Goal: Task Accomplishment & Management: Use online tool/utility

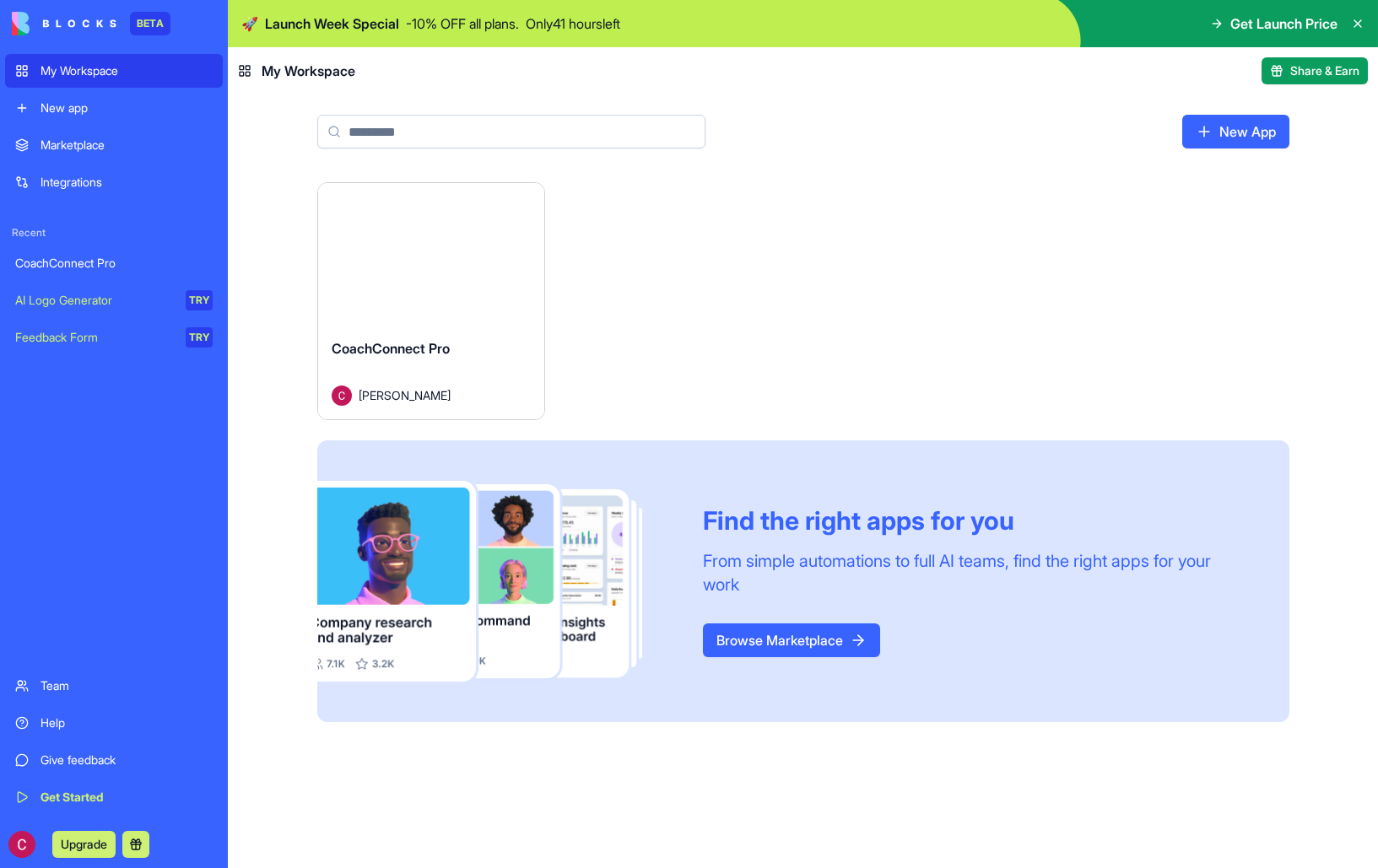
click at [489, 149] on div "New App" at bounding box center [803, 138] width 1080 height 87
click at [1233, 137] on link "New App" at bounding box center [1235, 131] width 108 height 34
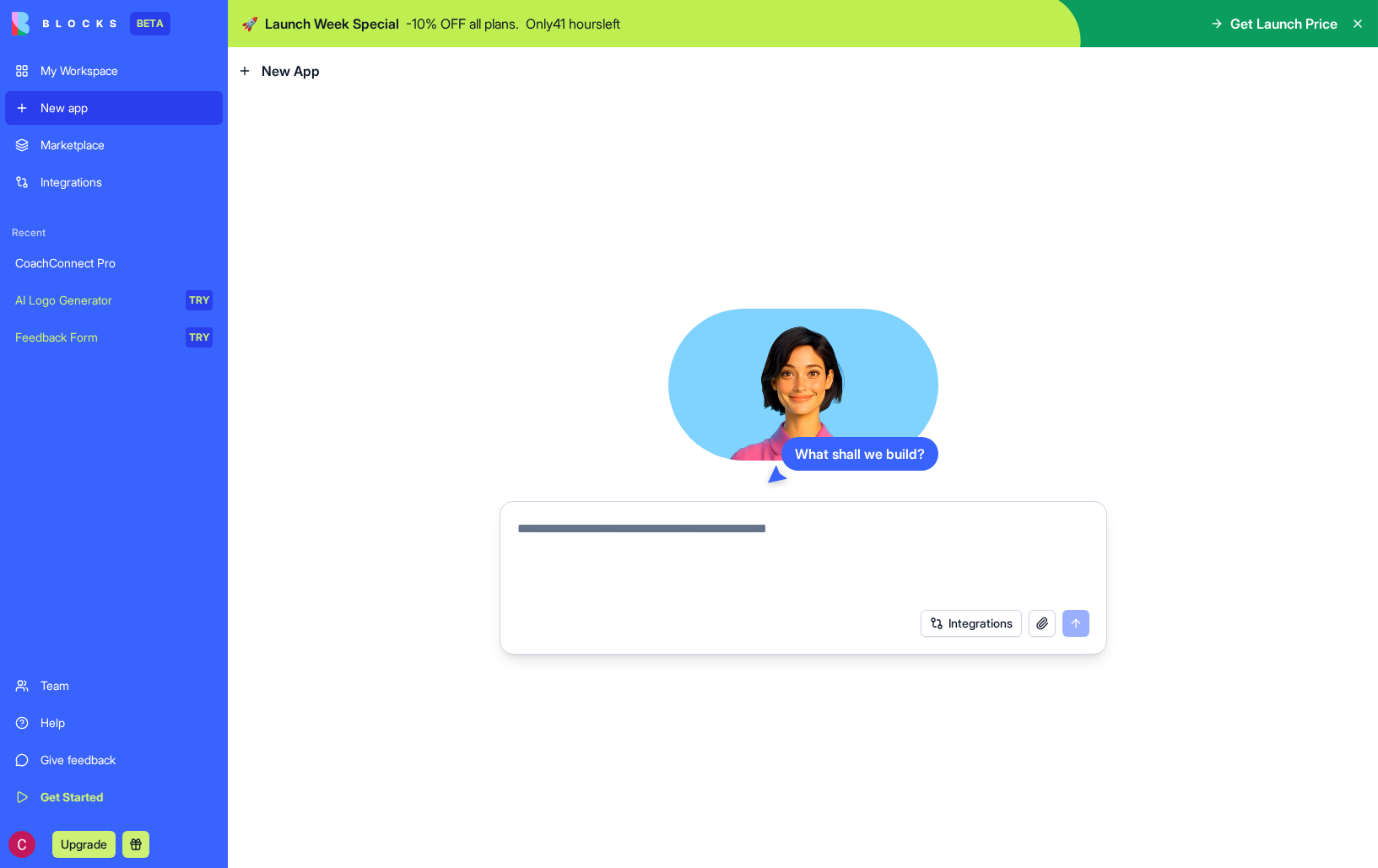
click at [805, 540] on textarea at bounding box center [803, 559] width 572 height 81
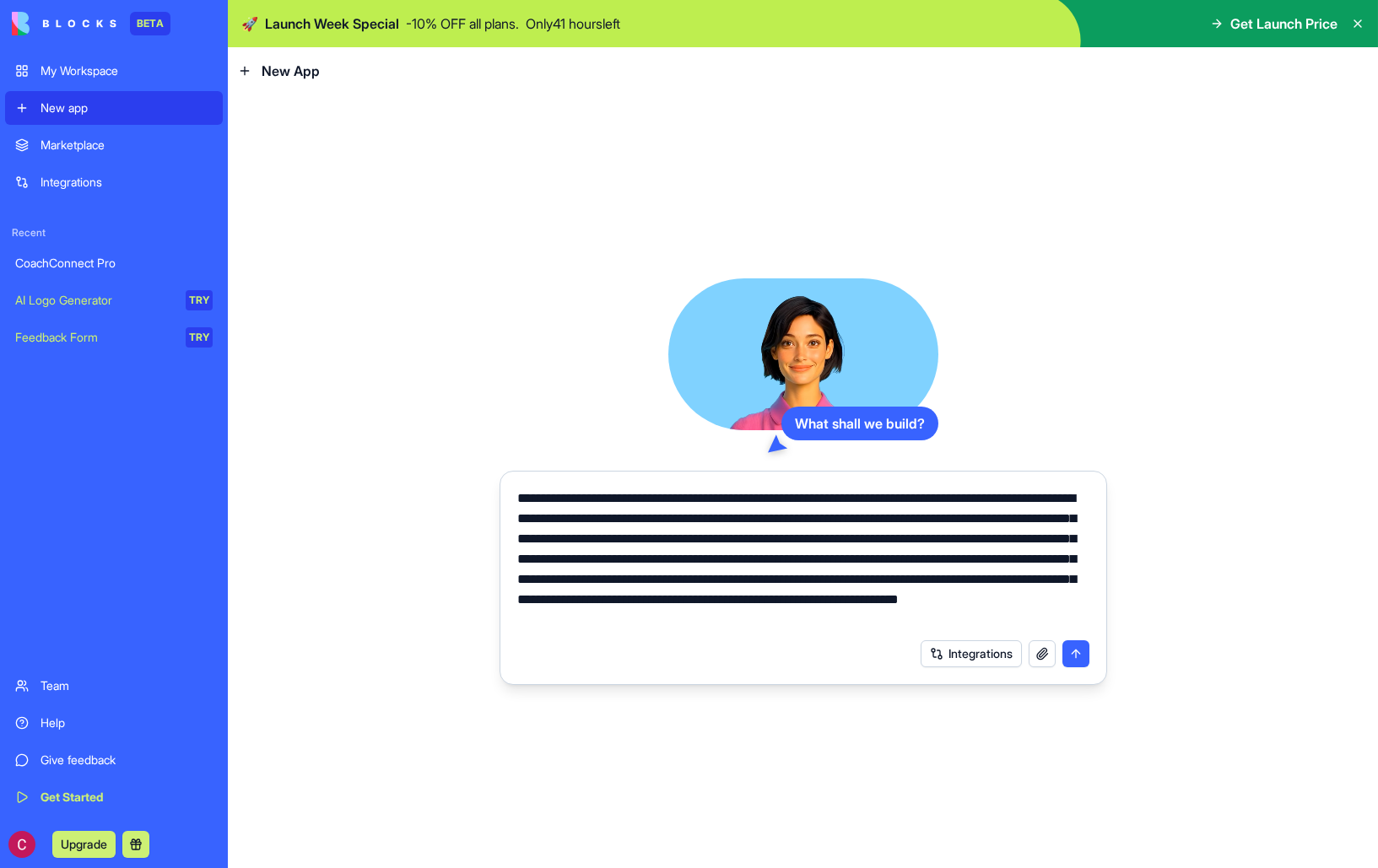
type textarea "**********"
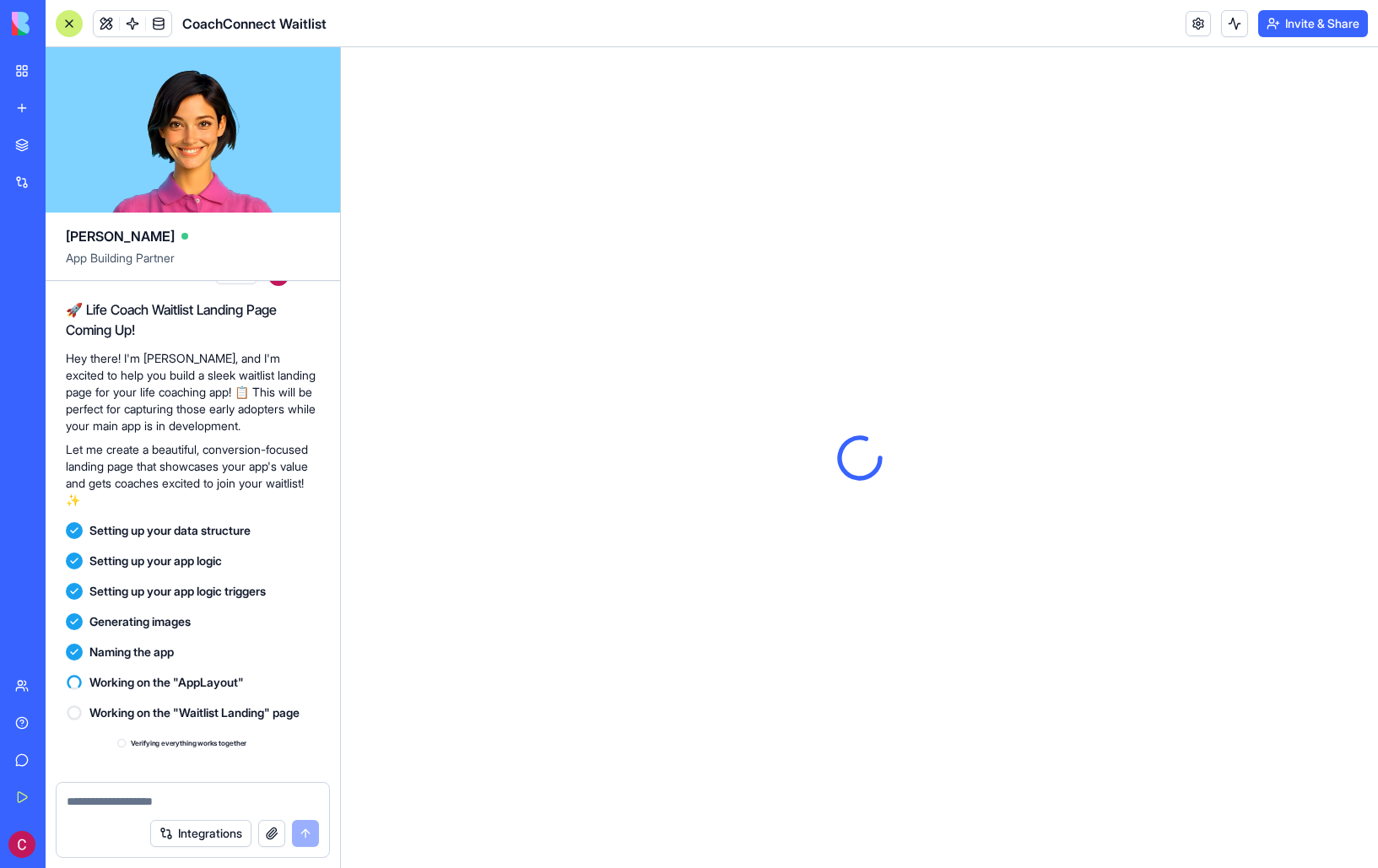
scroll to position [633, 0]
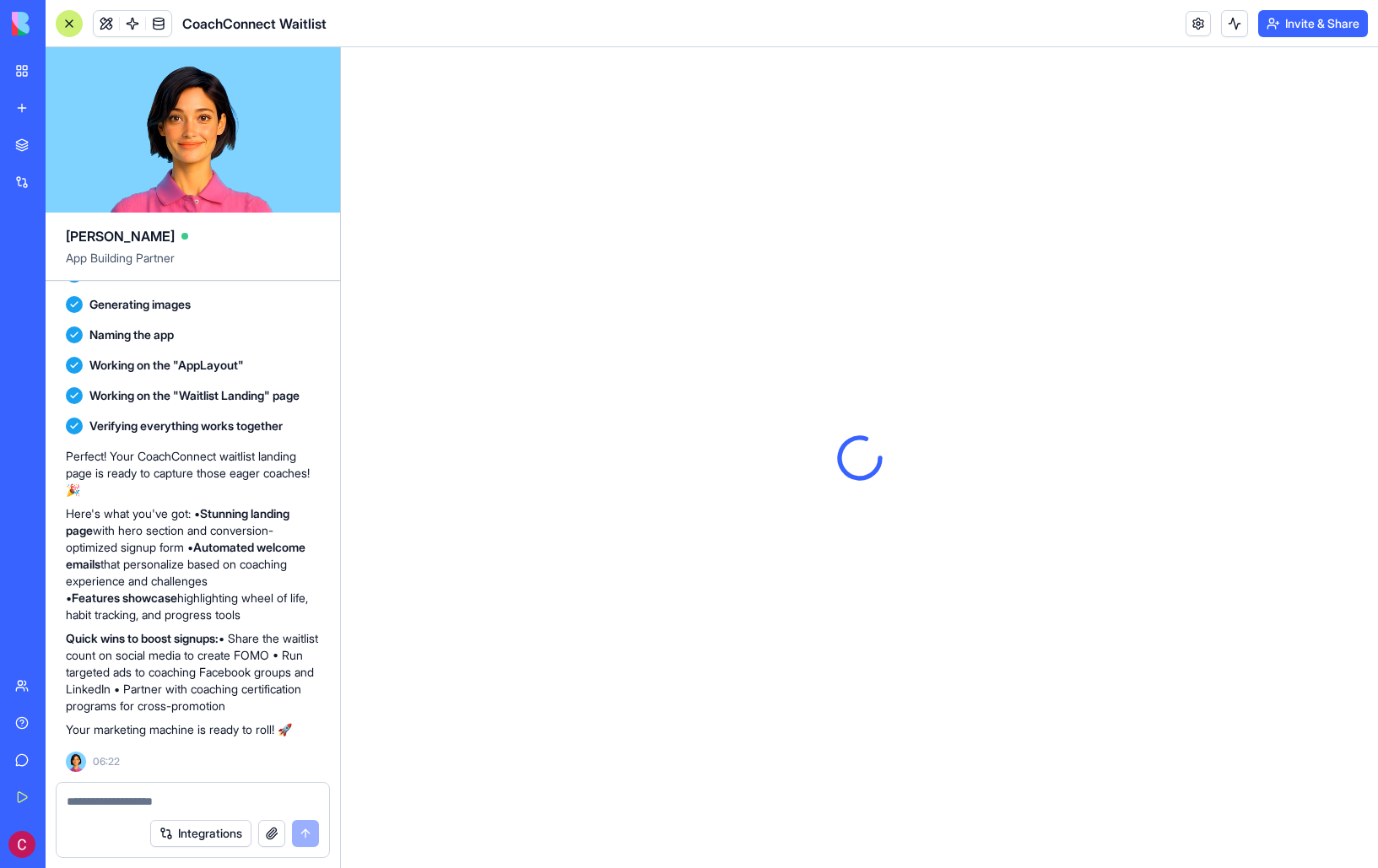
click at [26, 73] on link "My Workspace" at bounding box center [38, 71] width 67 height 34
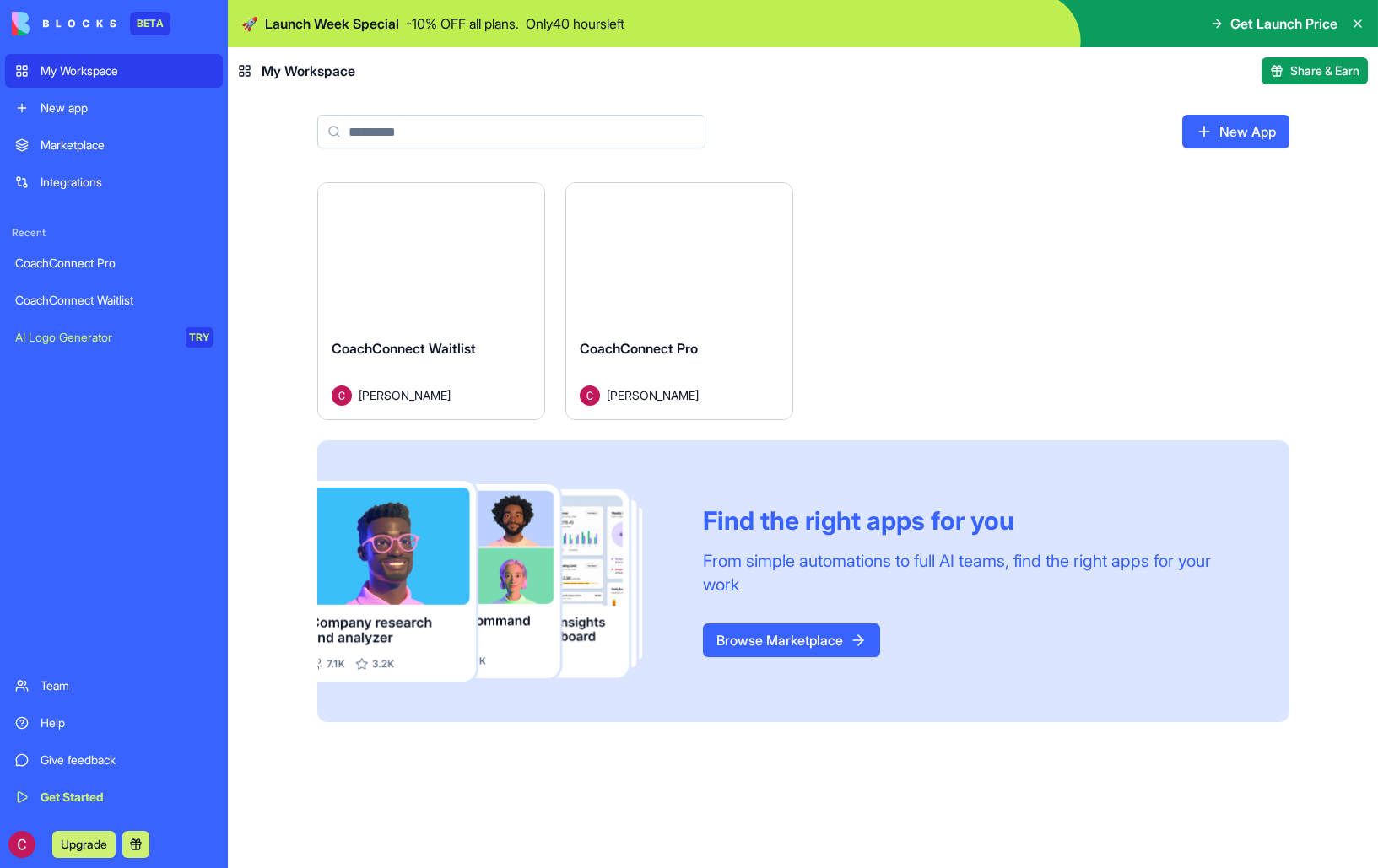
click at [693, 242] on button "Launch" at bounding box center [679, 253] width 127 height 34
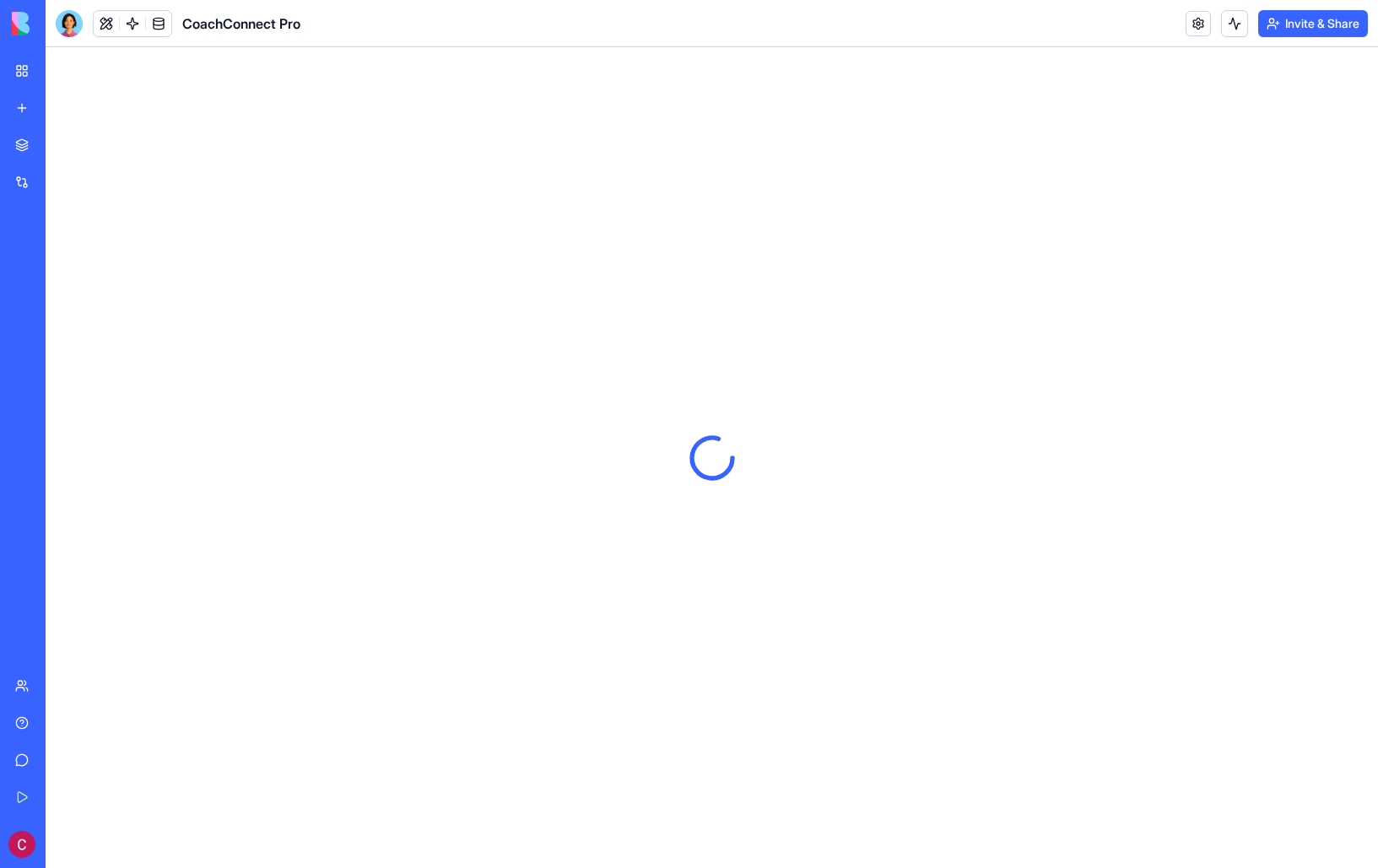
click at [62, 77] on div "My Workspace" at bounding box center [51, 70] width 22 height 17
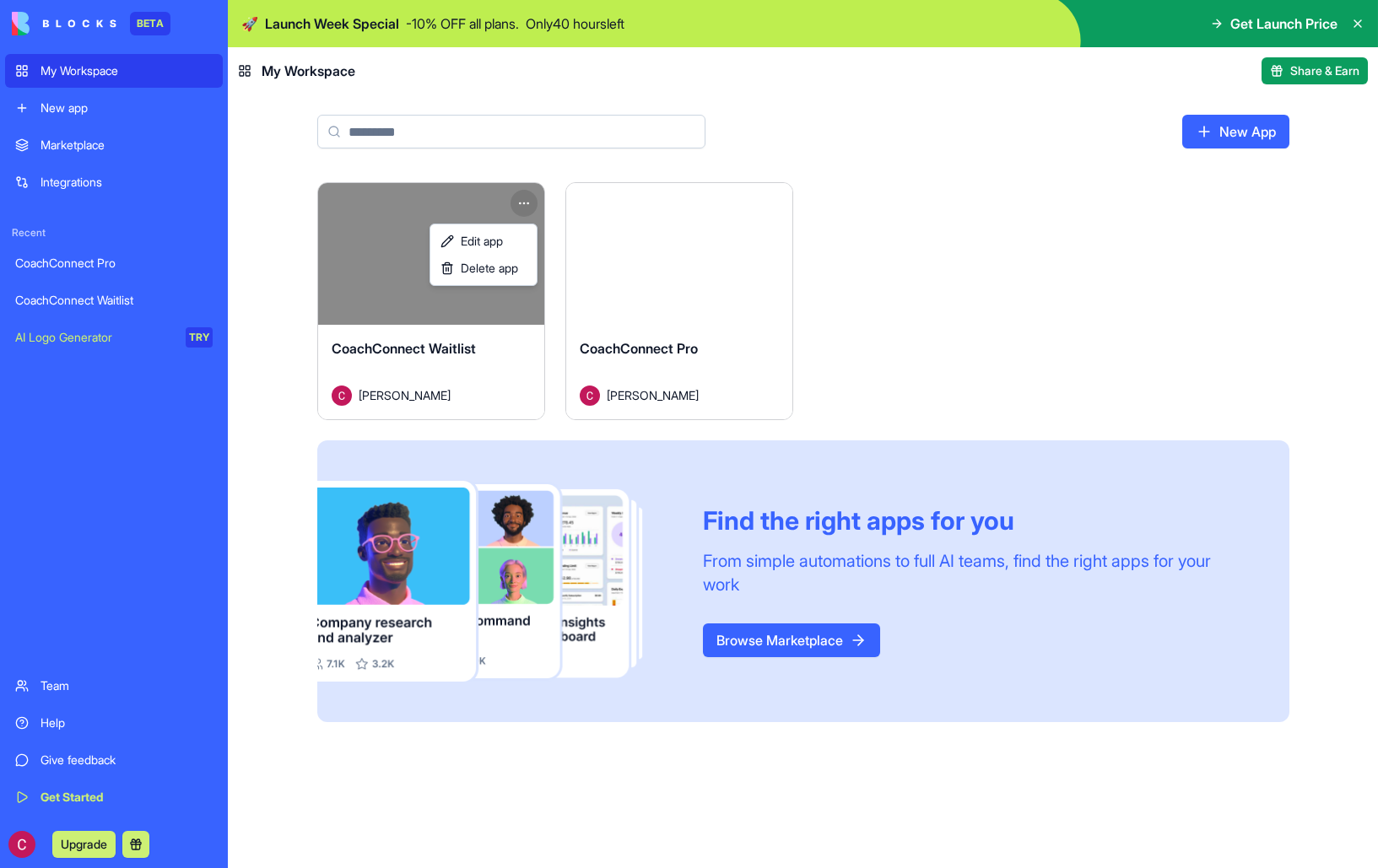
click at [528, 207] on html "BETA My Workspace New app Marketplace Integrations Recent CoachConnect Pro Coac…" at bounding box center [689, 434] width 1378 height 868
click at [506, 271] on span "Delete app" at bounding box center [490, 267] width 58 height 17
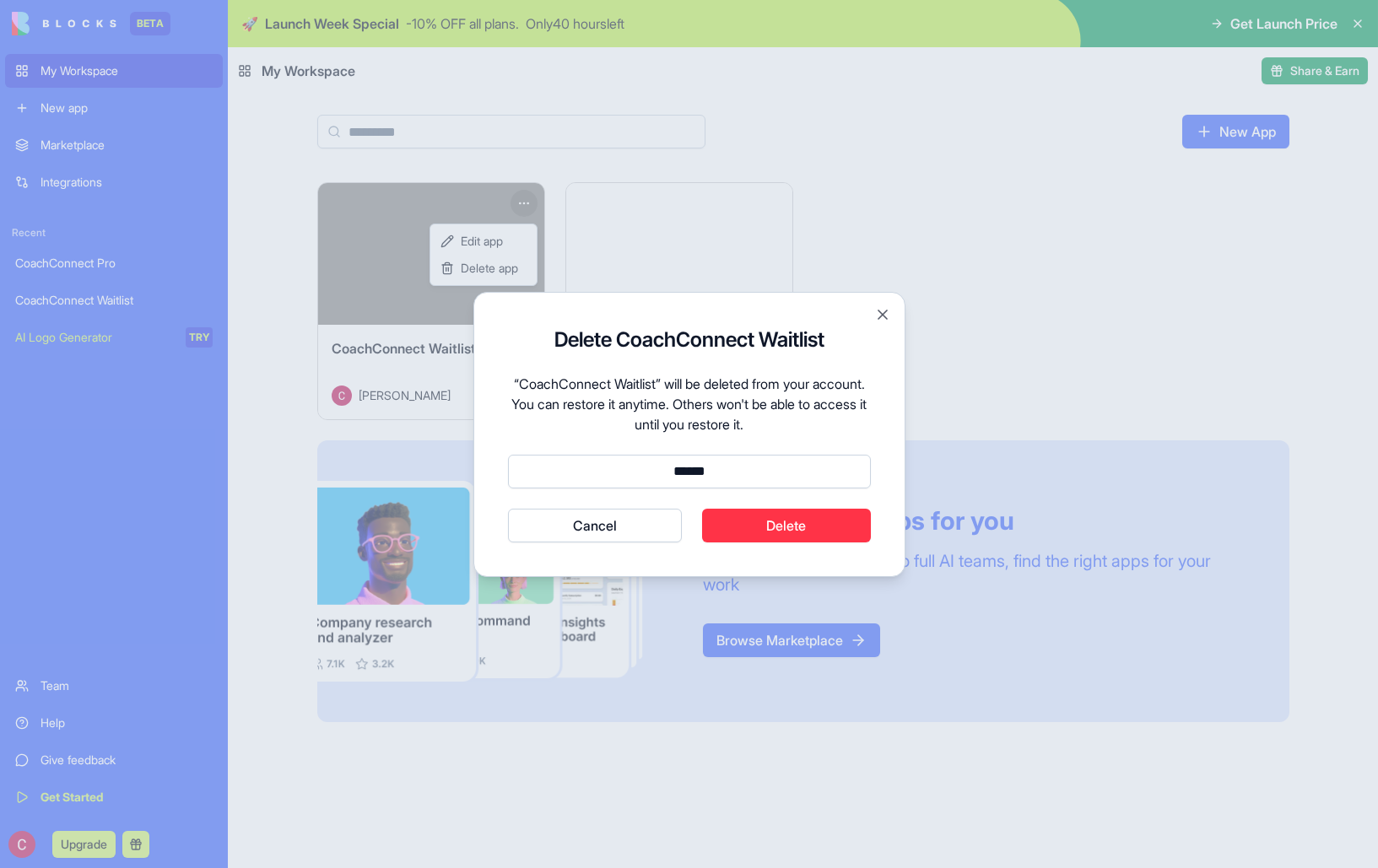
type input "******"
click at [508, 509] on button "Cancel" at bounding box center [595, 525] width 175 height 34
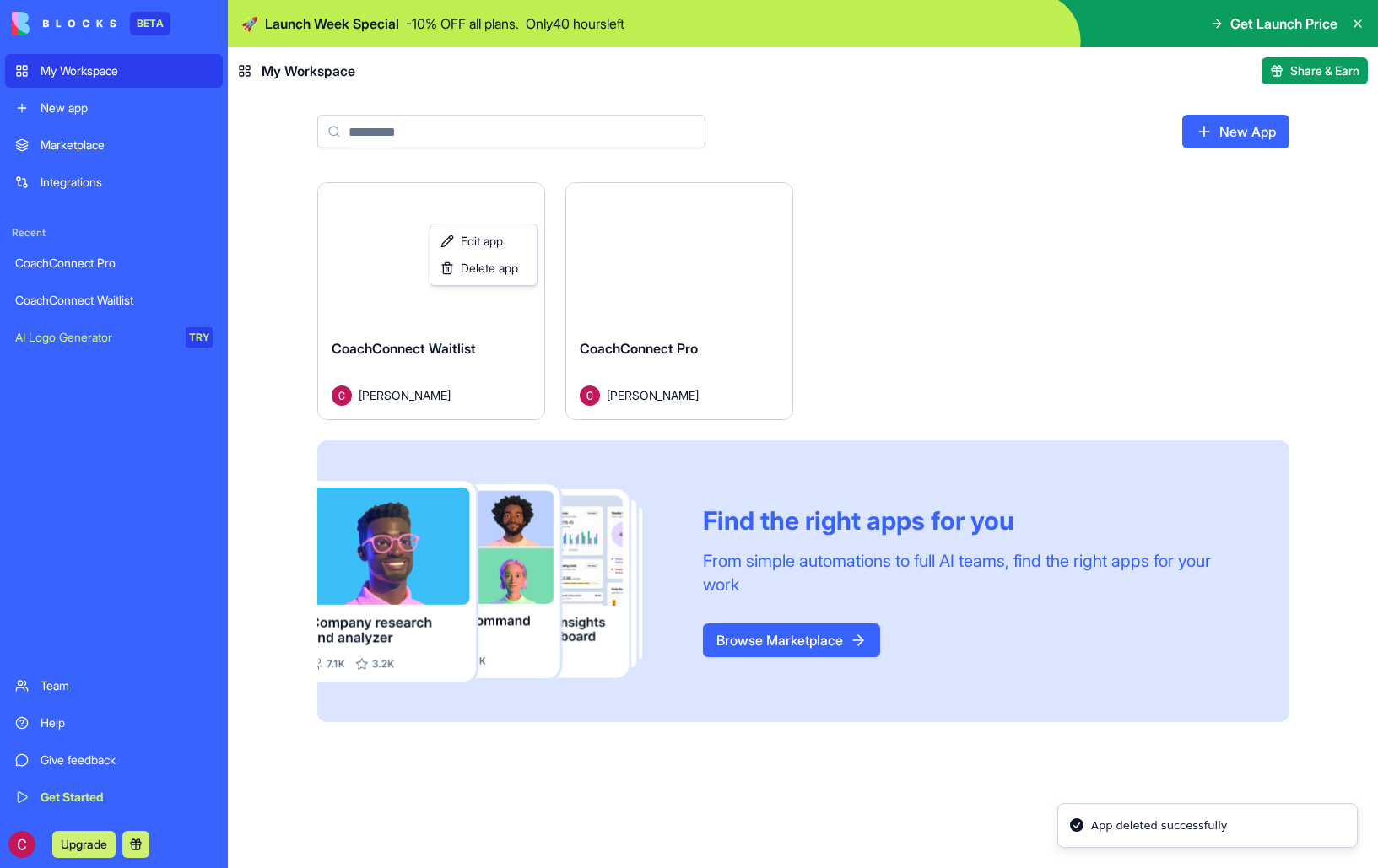
click at [647, 290] on html "BETA My Workspace New app Marketplace Integrations Recent CoachConnect Pro Coac…" at bounding box center [689, 434] width 1378 height 868
click at [674, 256] on button "Launch" at bounding box center [679, 253] width 127 height 34
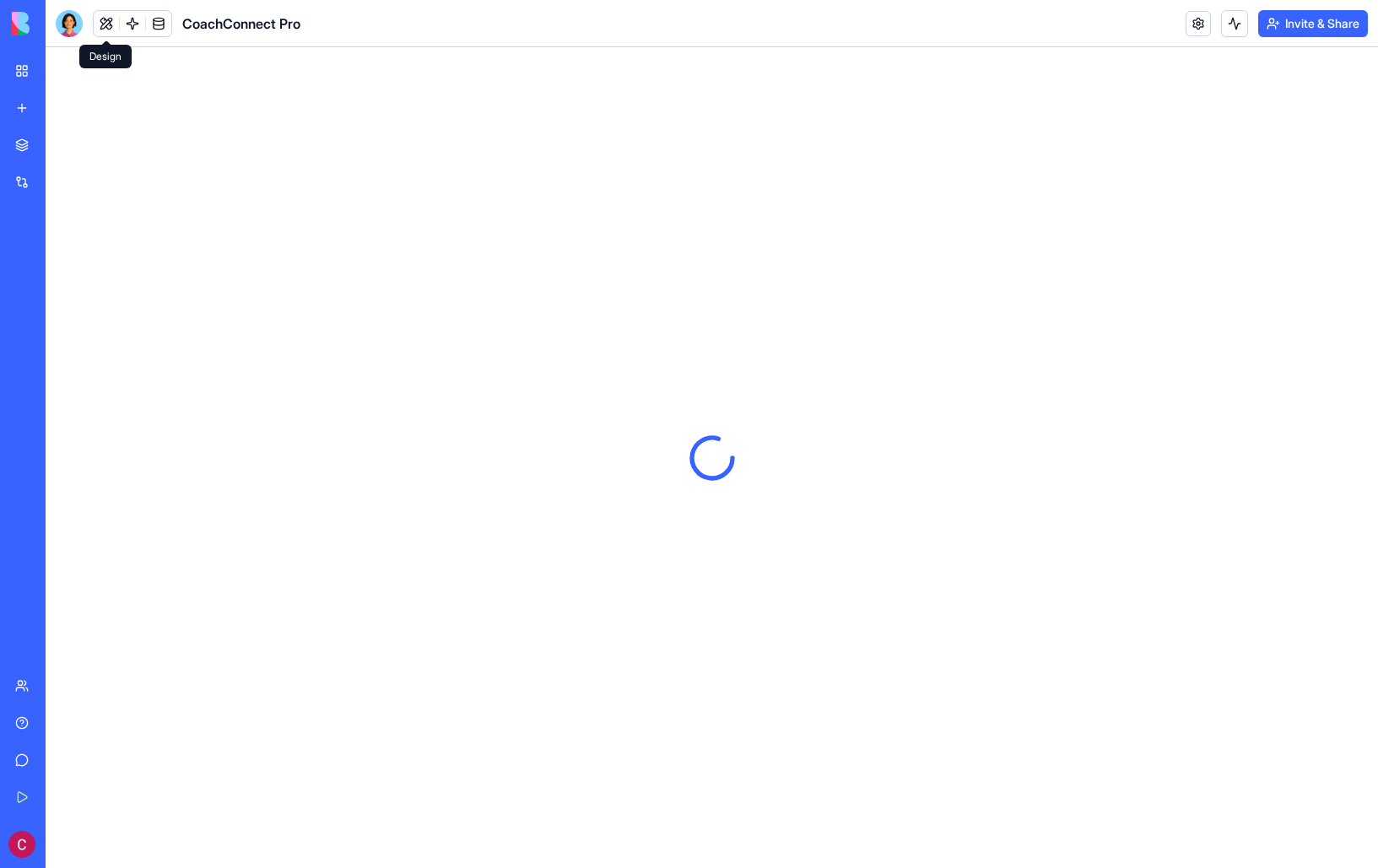
click at [108, 23] on button at bounding box center [106, 24] width 25 height 25
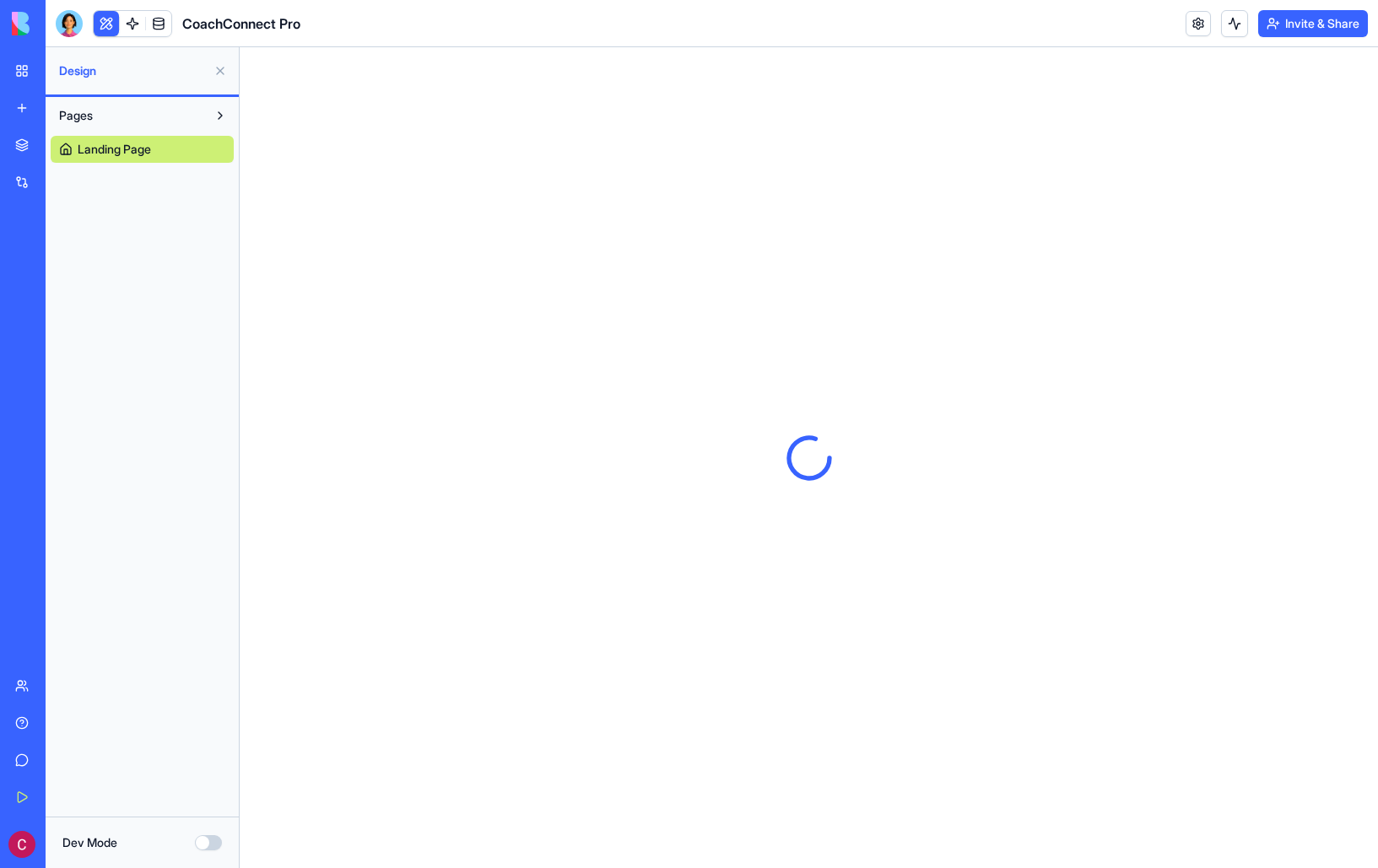
click at [123, 145] on span "Landing Page" at bounding box center [115, 149] width 73 height 17
click at [64, 26] on div at bounding box center [69, 24] width 27 height 27
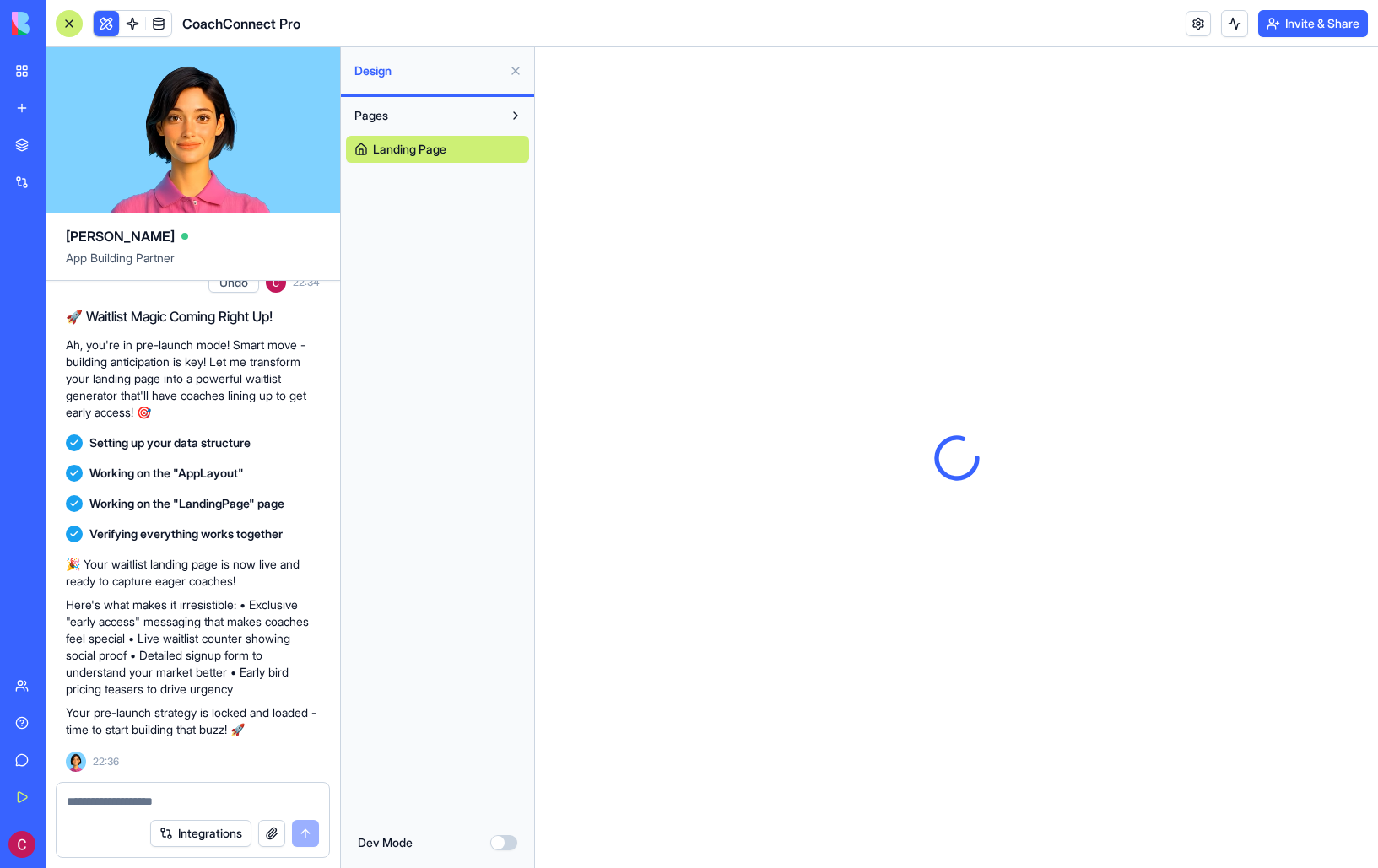
click at [237, 805] on textarea at bounding box center [192, 801] width 253 height 17
type textarea "**********"
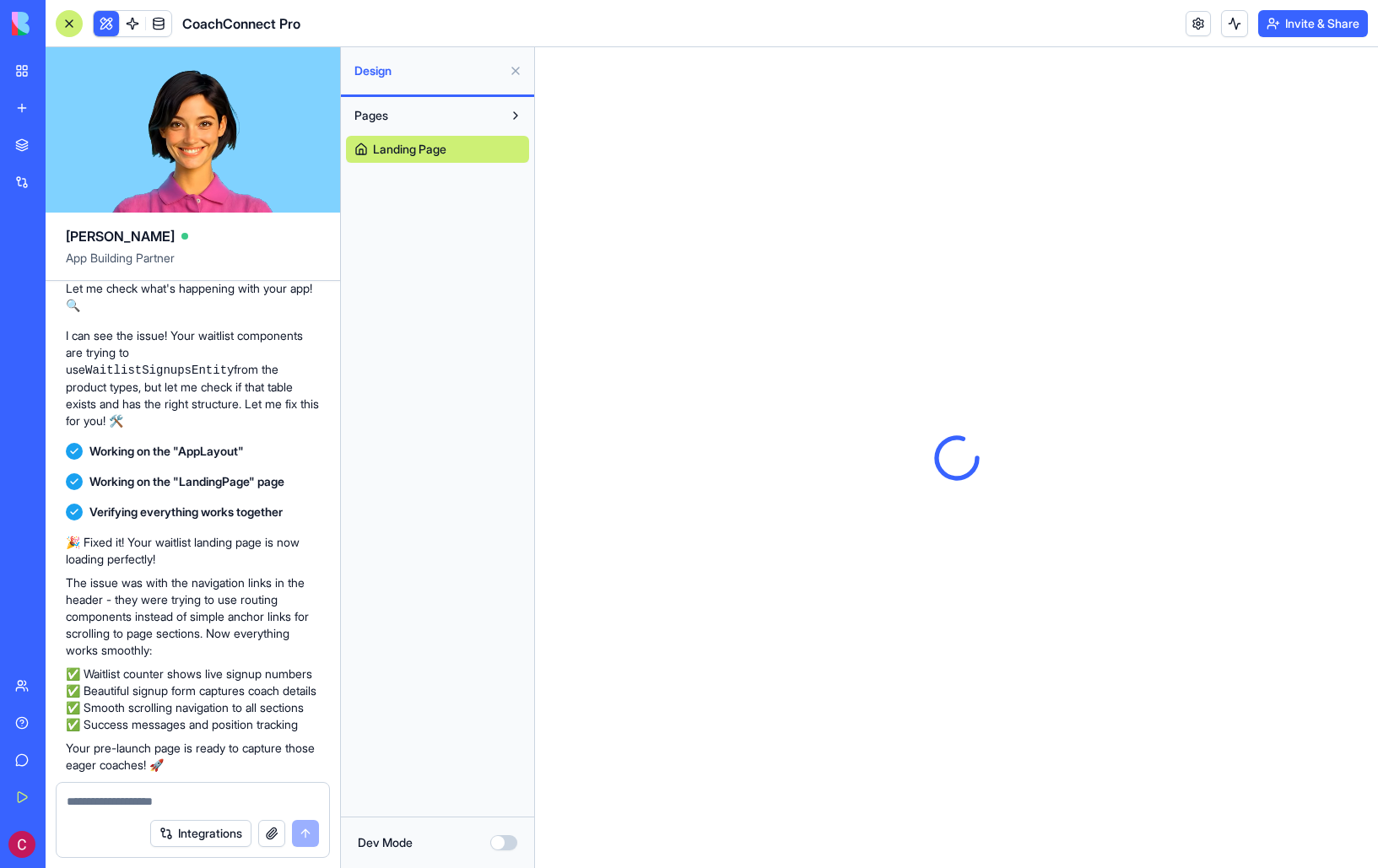
scroll to position [1369, 0]
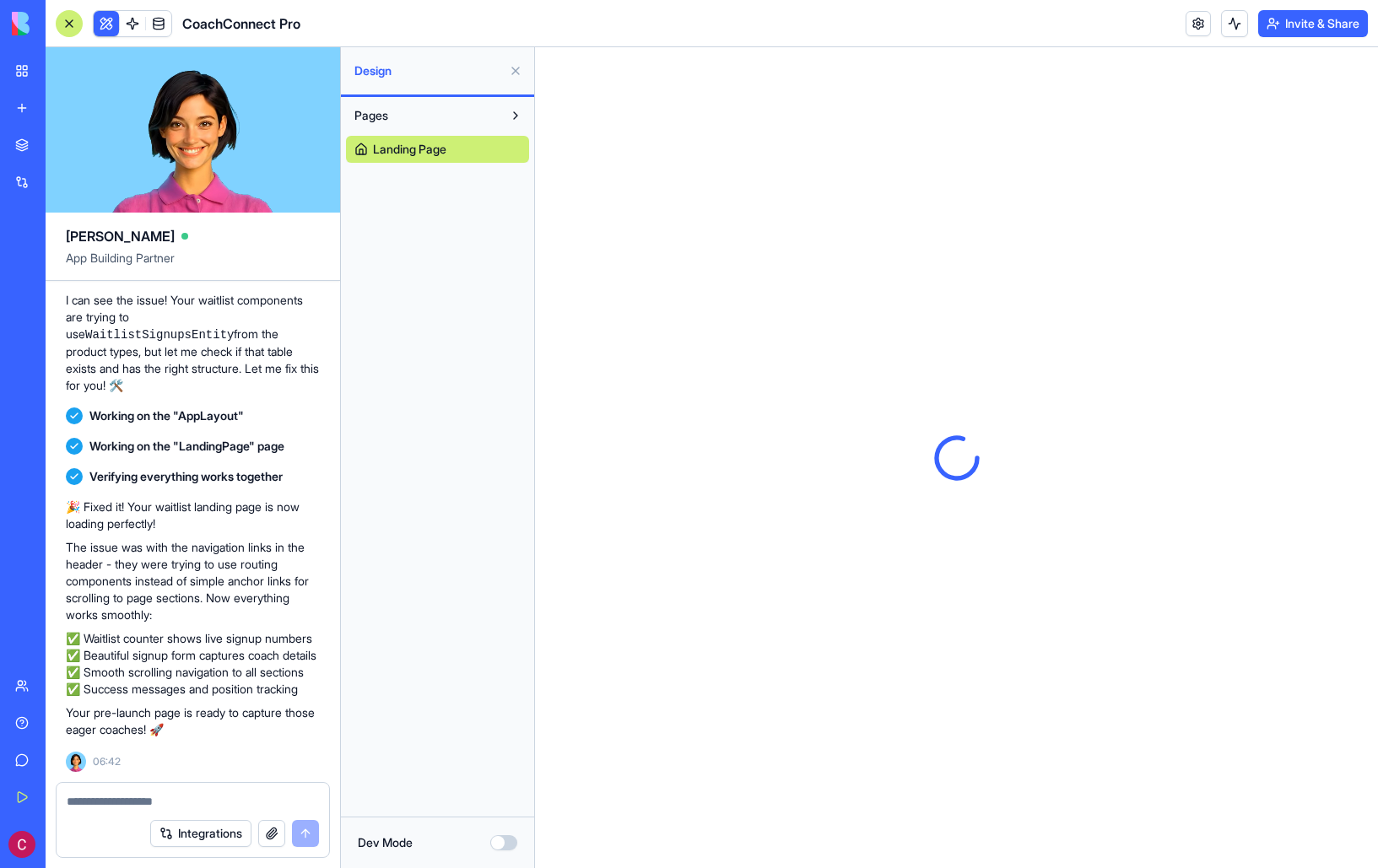
click at [132, 795] on textarea at bounding box center [192, 801] width 253 height 17
type textarea "**********"
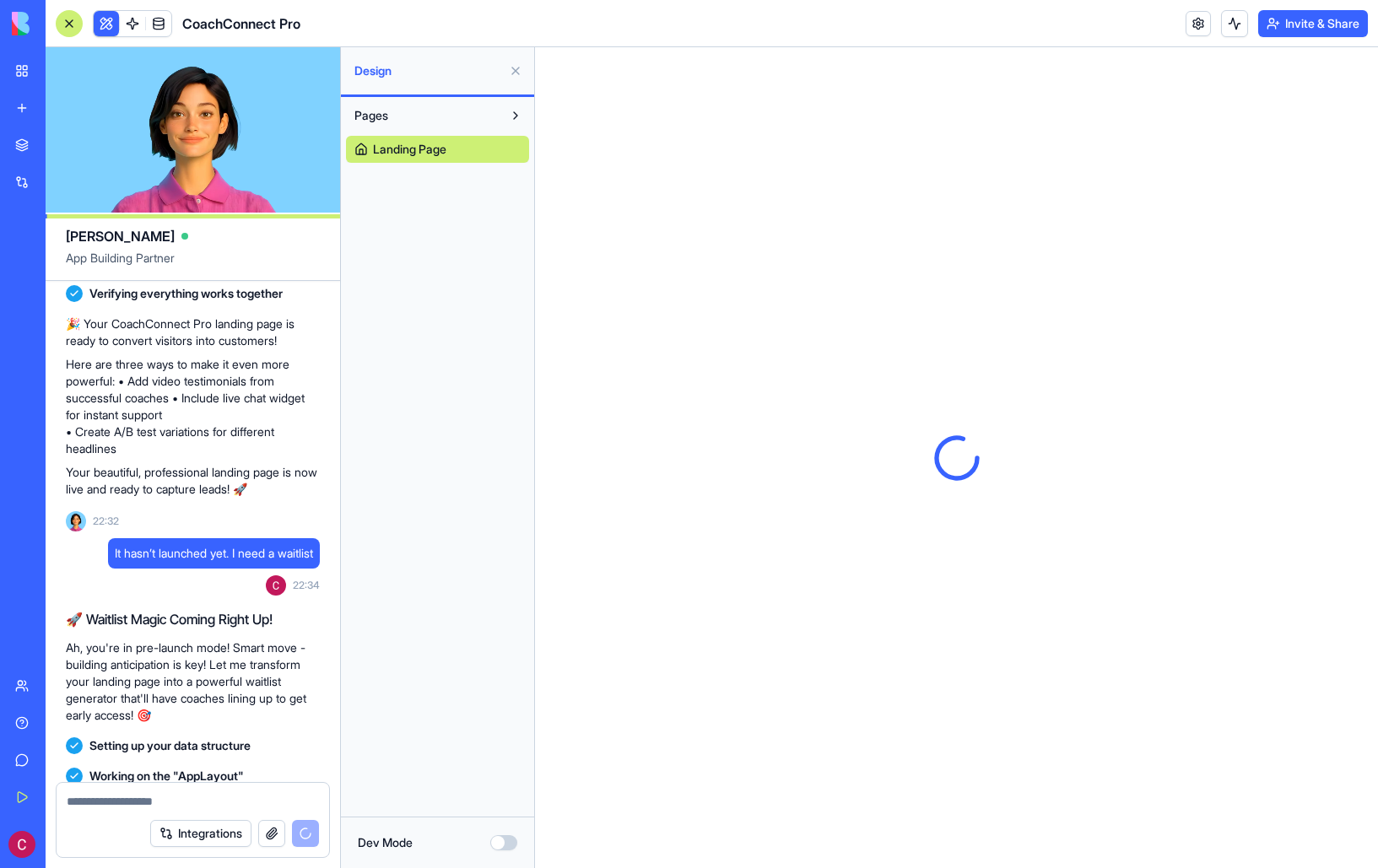
scroll to position [0, 0]
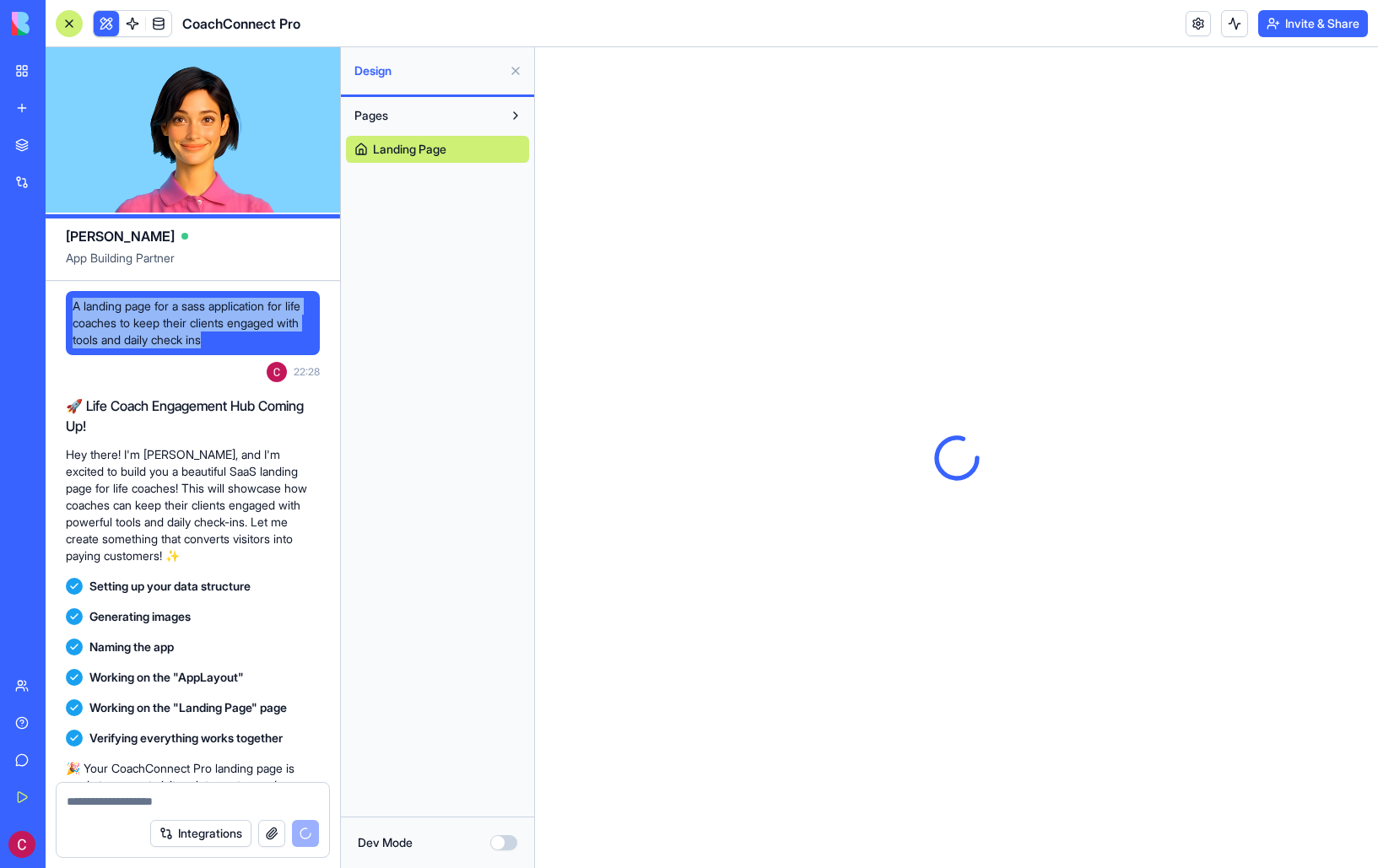
drag, startPoint x: 253, startPoint y: 347, endPoint x: 71, endPoint y: 301, distance: 187.7
click at [71, 301] on div "A landing page for a sass application for life coaches to keep their clients en…" at bounding box center [192, 323] width 254 height 64
copy span "A landing page for a sass application for life coaches to keep their clients en…"
click at [30, 76] on link "My Workspace" at bounding box center [38, 71] width 67 height 34
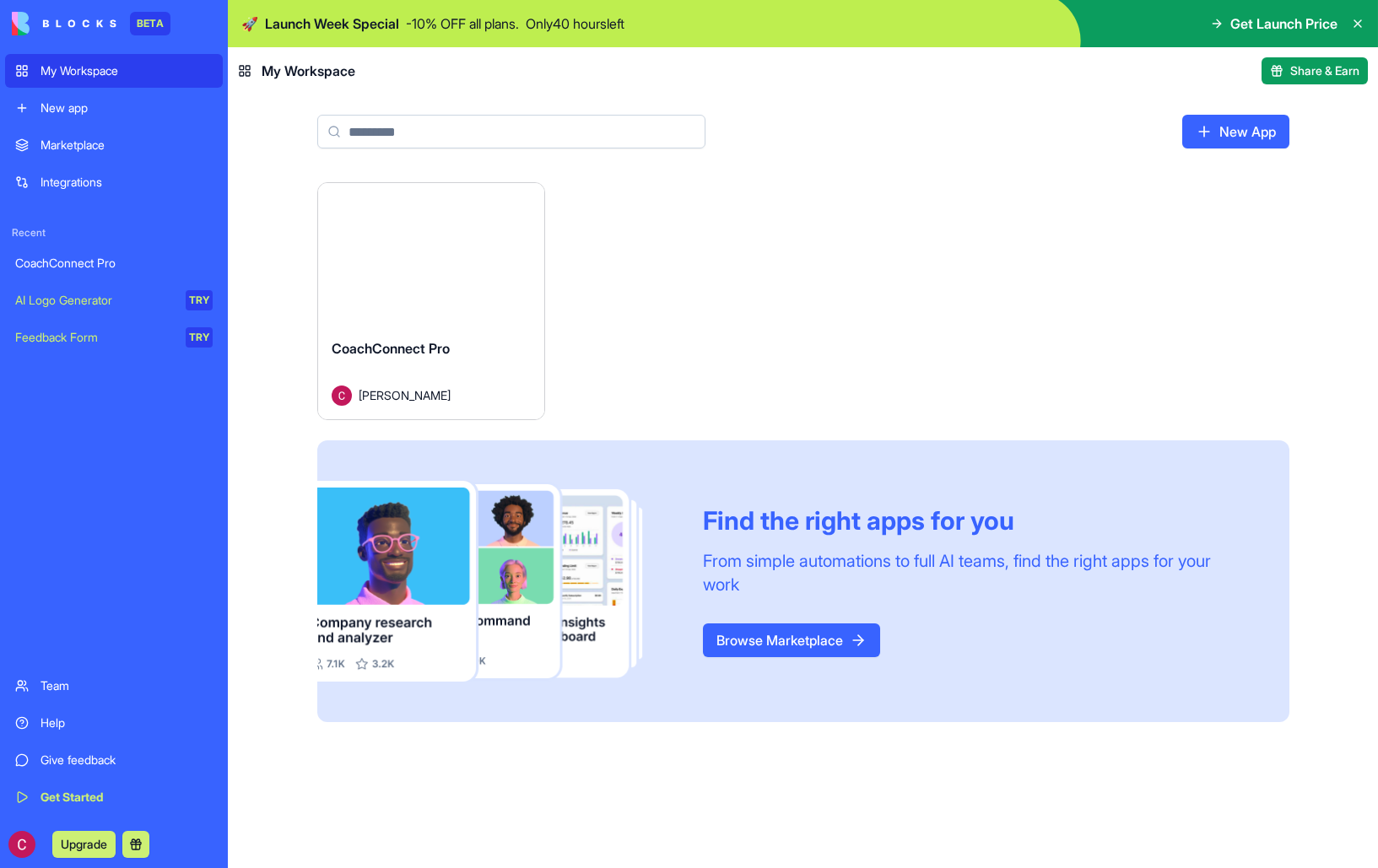
click at [402, 259] on button "Launch" at bounding box center [431, 253] width 127 height 34
